Goal: Transaction & Acquisition: Purchase product/service

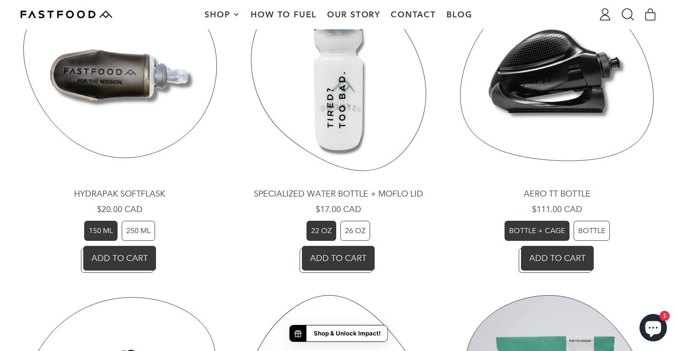
scroll to position [639, 0]
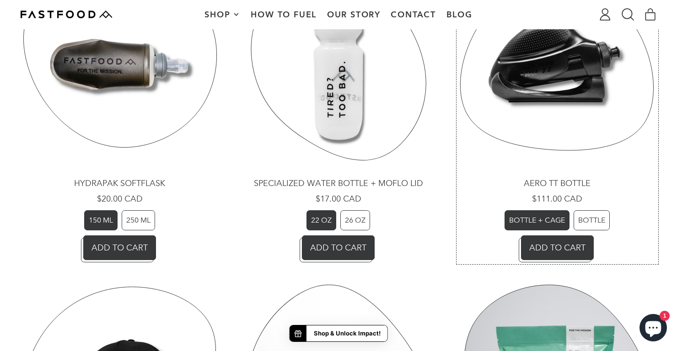
click at [458, 217] on link "Aero TT Bottle" at bounding box center [557, 114] width 198 height 298
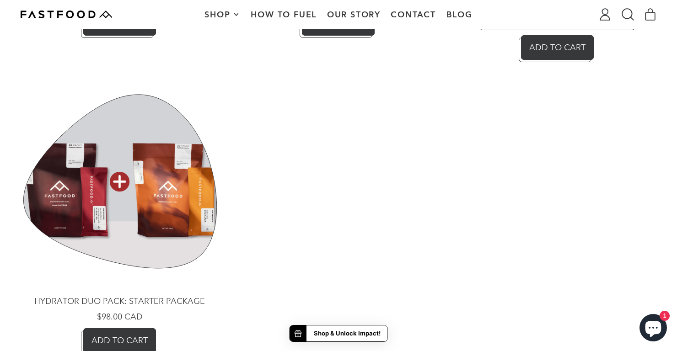
scroll to position [1158, 0]
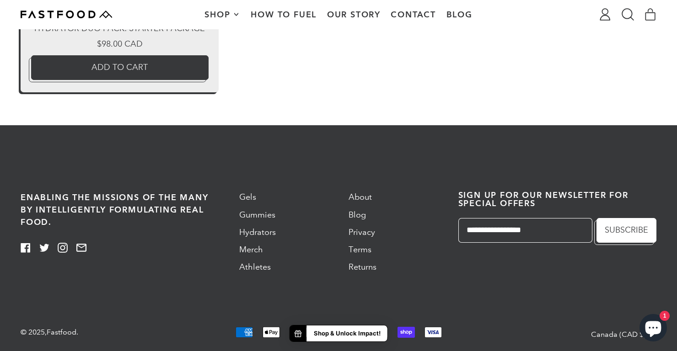
scroll to position [3036, 0]
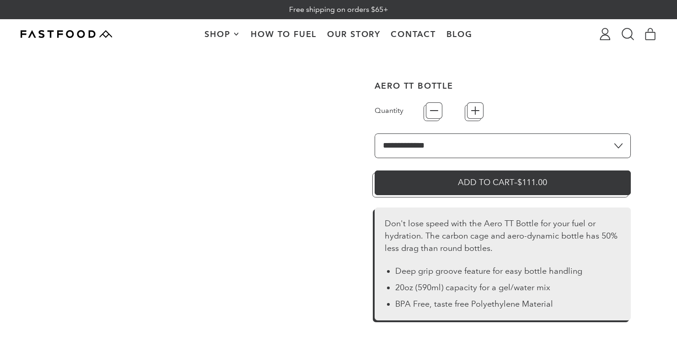
type input "*"
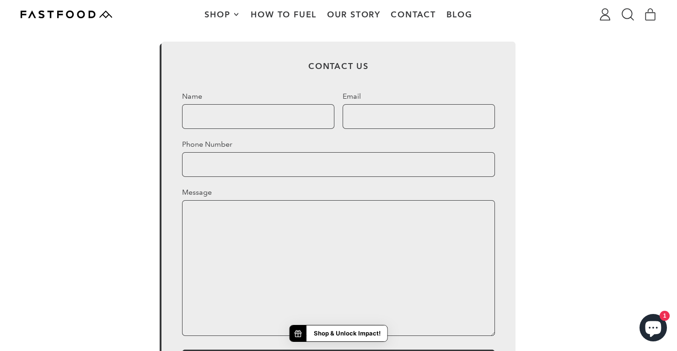
scroll to position [258, 0]
